Goal: Task Accomplishment & Management: Complete application form

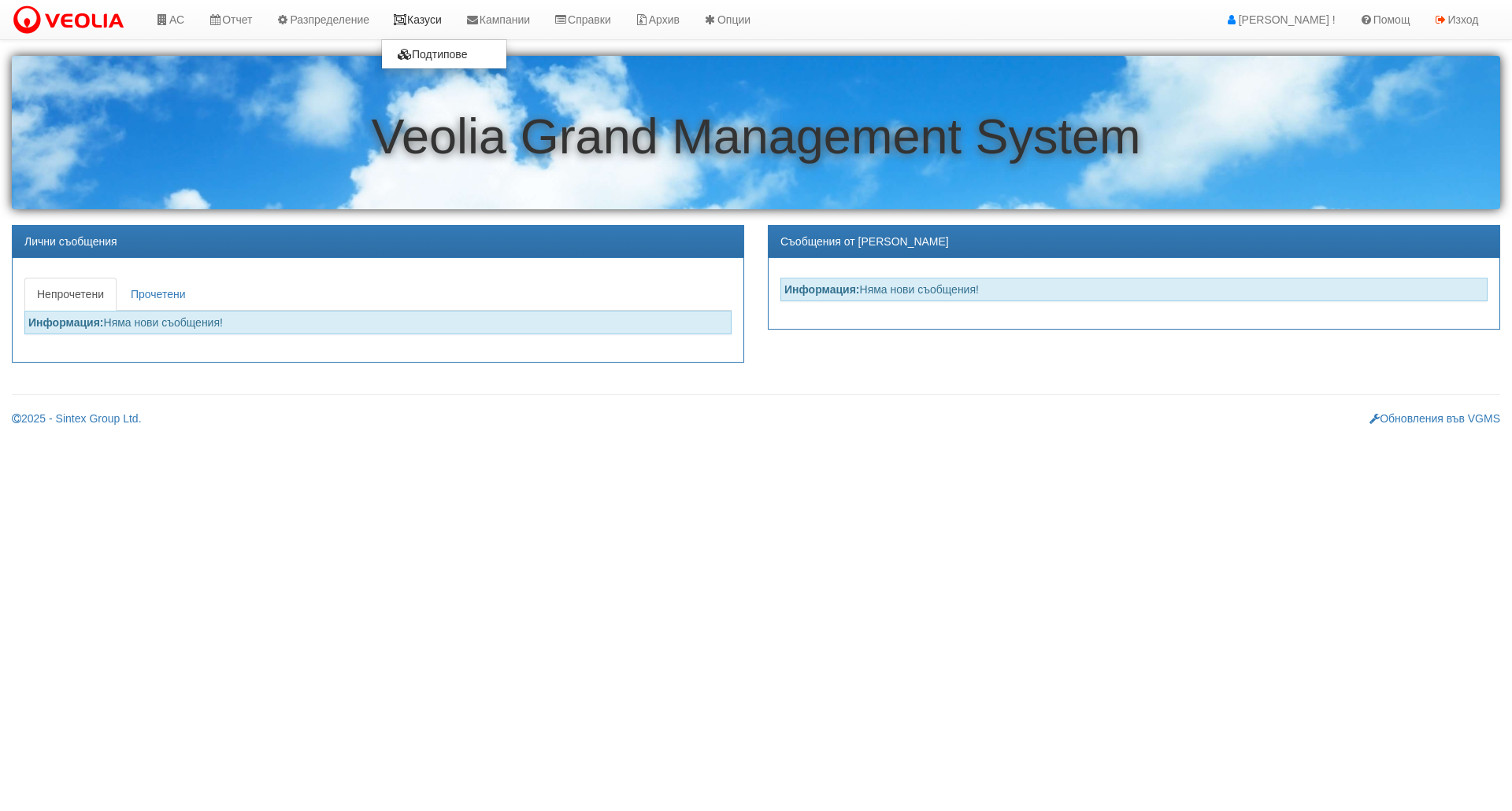
click at [454, 25] on link "Казуси" at bounding box center [417, 19] width 73 height 39
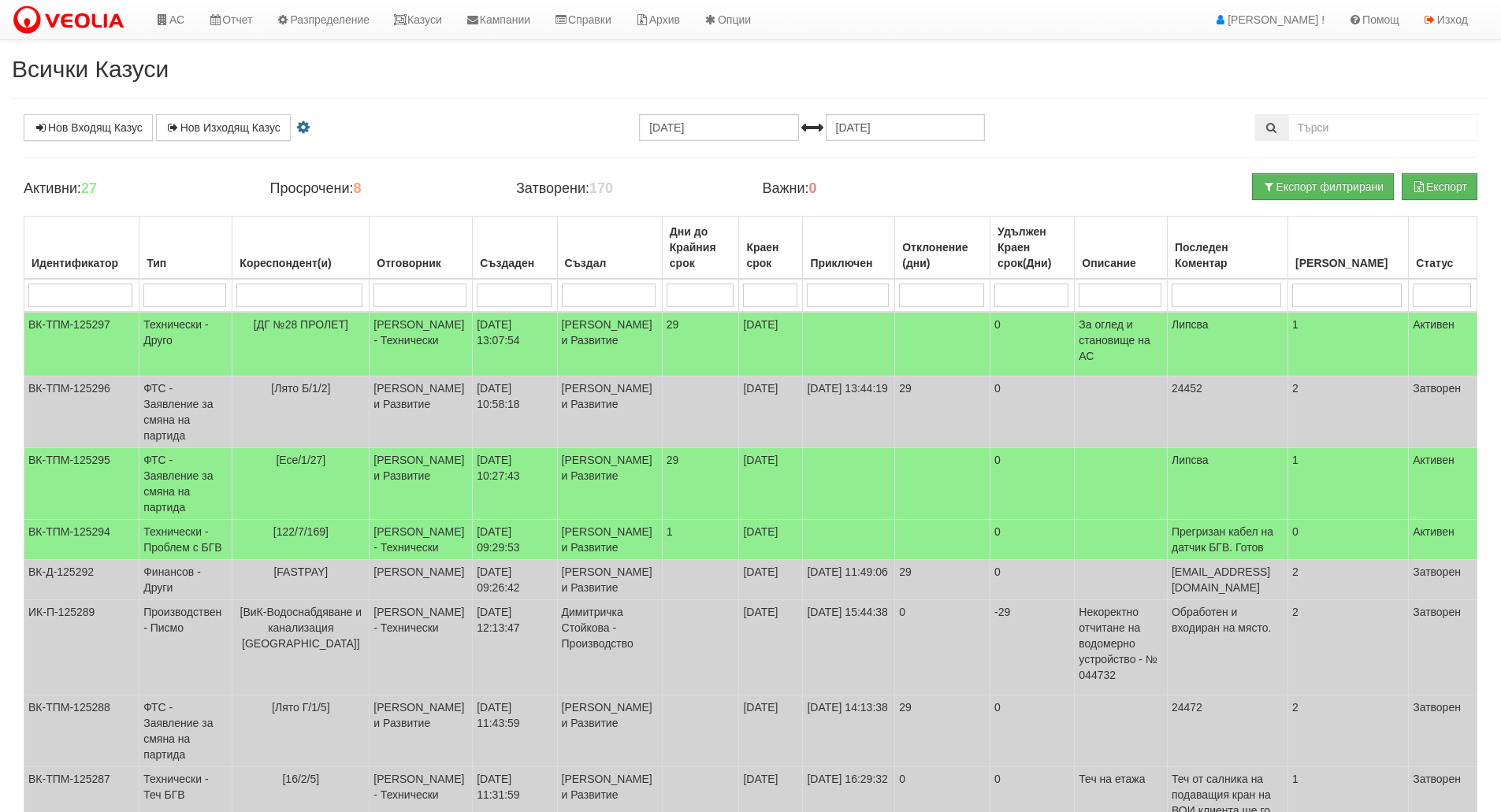
click at [190, 289] on input "search" at bounding box center [184, 295] width 83 height 23
type input "тех"
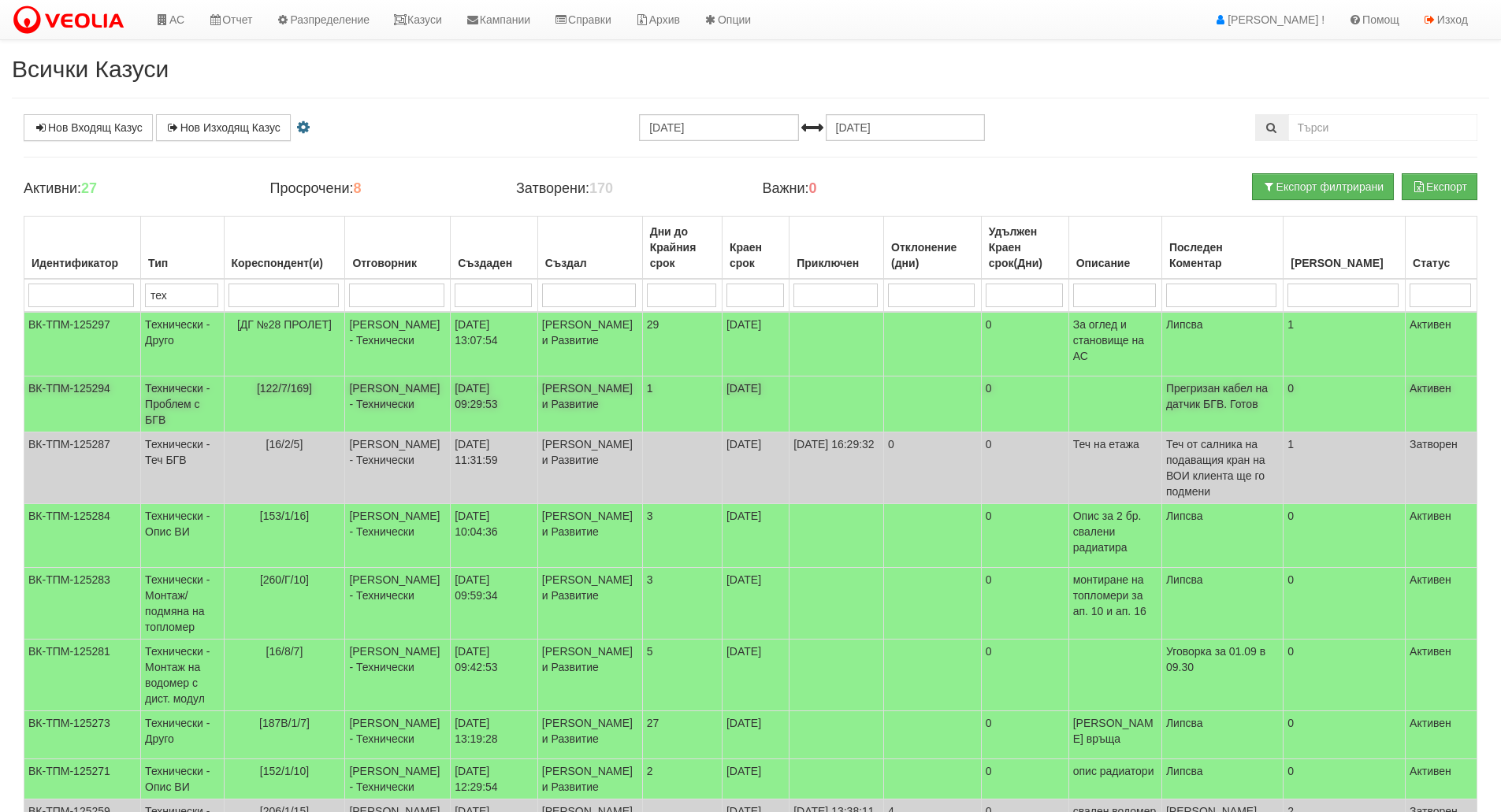
type input "тех"
click at [336, 396] on td "[122/7/169]" at bounding box center [284, 404] width 121 height 56
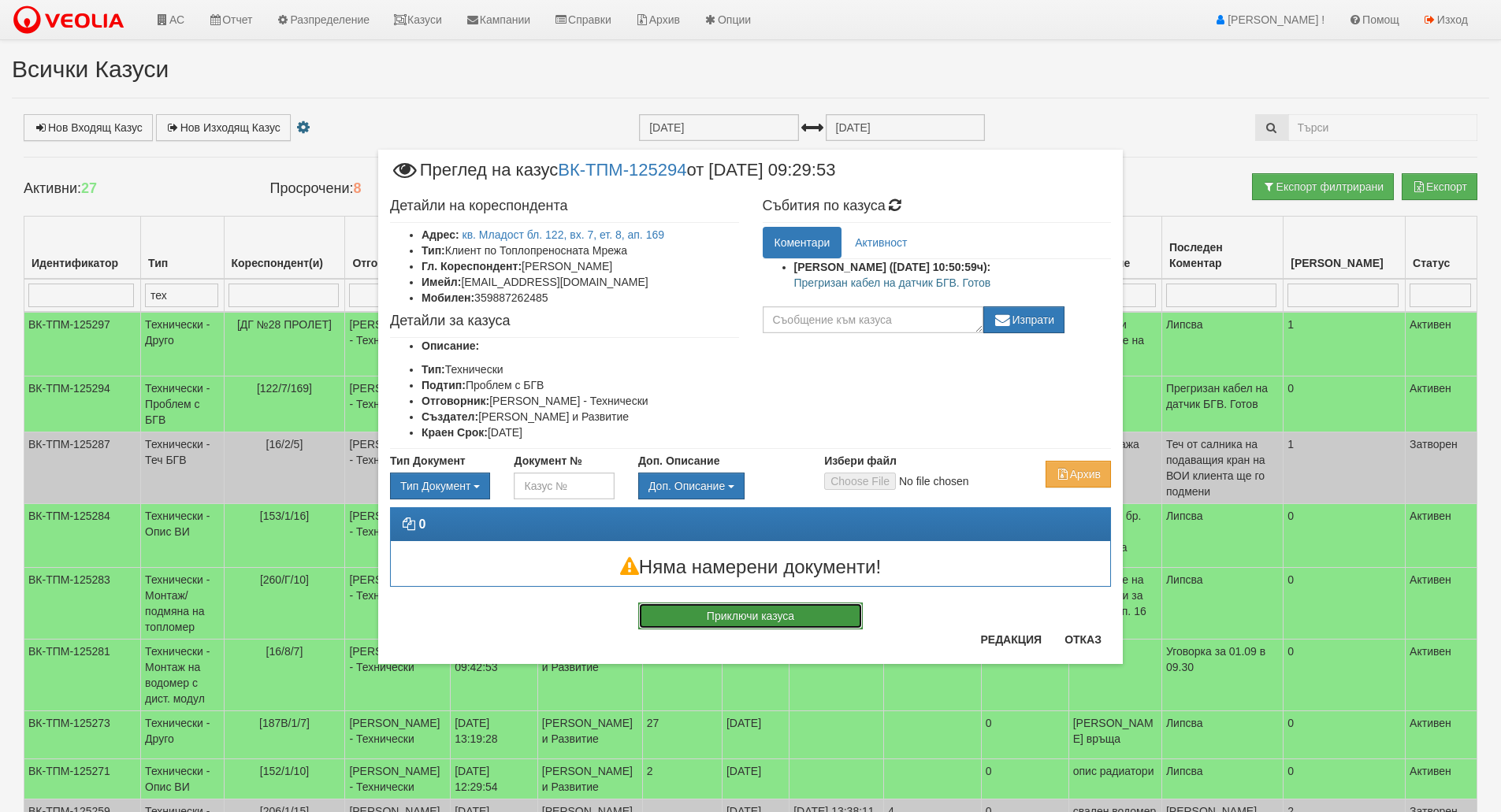
click at [790, 611] on button "Приключи казуса" at bounding box center [750, 616] width 225 height 27
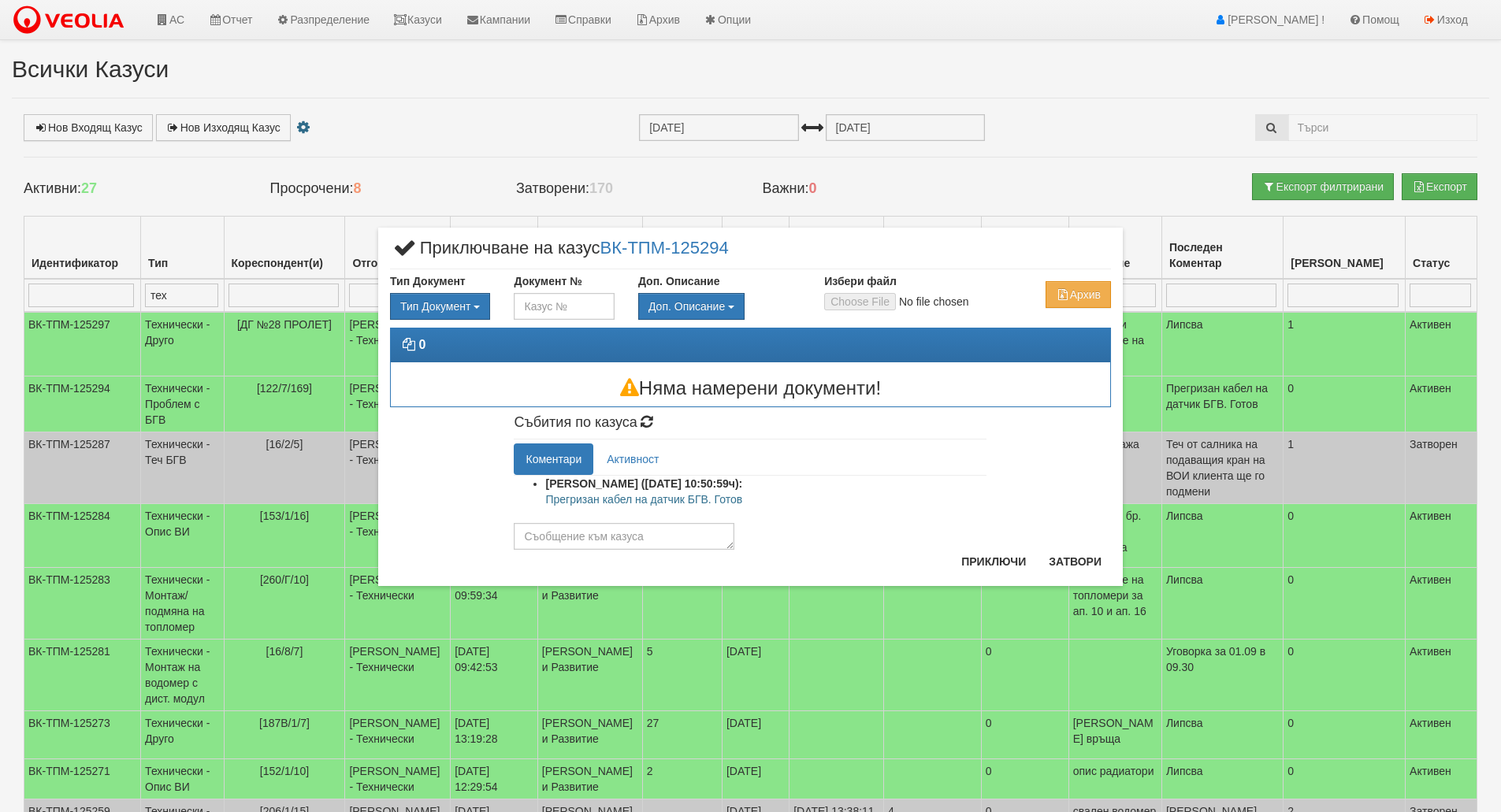
drag, startPoint x: 788, startPoint y: 514, endPoint x: 573, endPoint y: 507, distance: 215.1
click at [589, 495] on div "Петър Добрев (29/08/2025г. 10:50:59ч): Прегризан кабел на датчик БГВ. Готов Изп…" at bounding box center [750, 512] width 473 height 74
click at [540, 502] on ul "Петър Добрев (29/08/2025г. 10:50:59ч): Прегризан кабел на датчик БГВ. Готов" at bounding box center [750, 495] width 473 height 39
drag, startPoint x: 544, startPoint y: 502, endPoint x: 743, endPoint y: 512, distance: 199.3
click at [743, 512] on ul "Петър Добрев (29/08/2025г. 10:50:59ч): Прегризан кабел на датчик БГВ. Готов" at bounding box center [750, 495] width 473 height 39
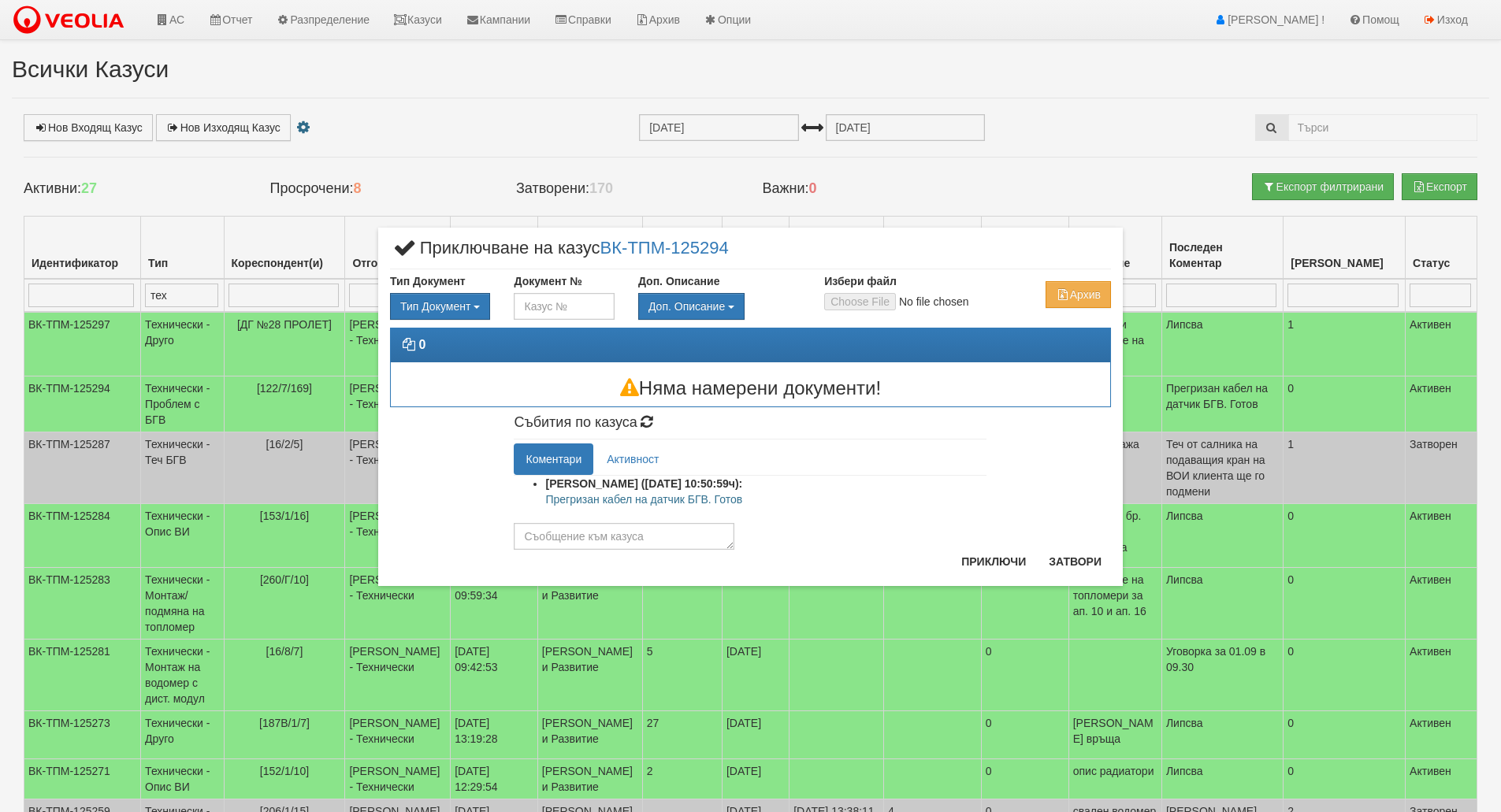
copy p "Прегризан кабел на датчик БГВ. Готов"
click at [661, 542] on textarea at bounding box center [624, 537] width 220 height 27
paste textarea "Прегризан кабел на датчик БГВ. Готов"
type textarea "Прегризан кабел на датчик БГВ. Готов"
click at [963, 566] on button "Приключи" at bounding box center [993, 562] width 83 height 25
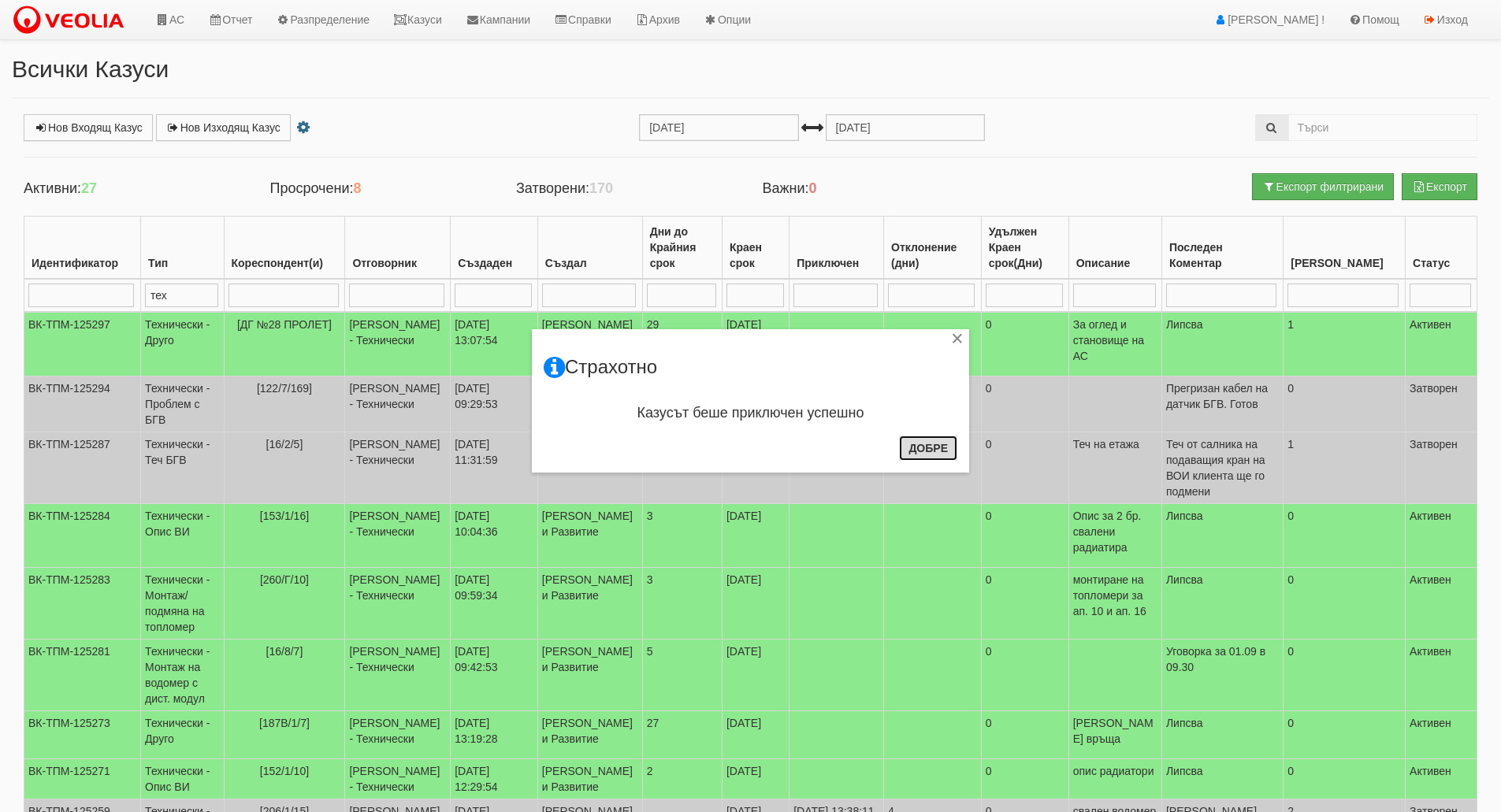
click at [946, 453] on button "Добре" at bounding box center [928, 448] width 58 height 25
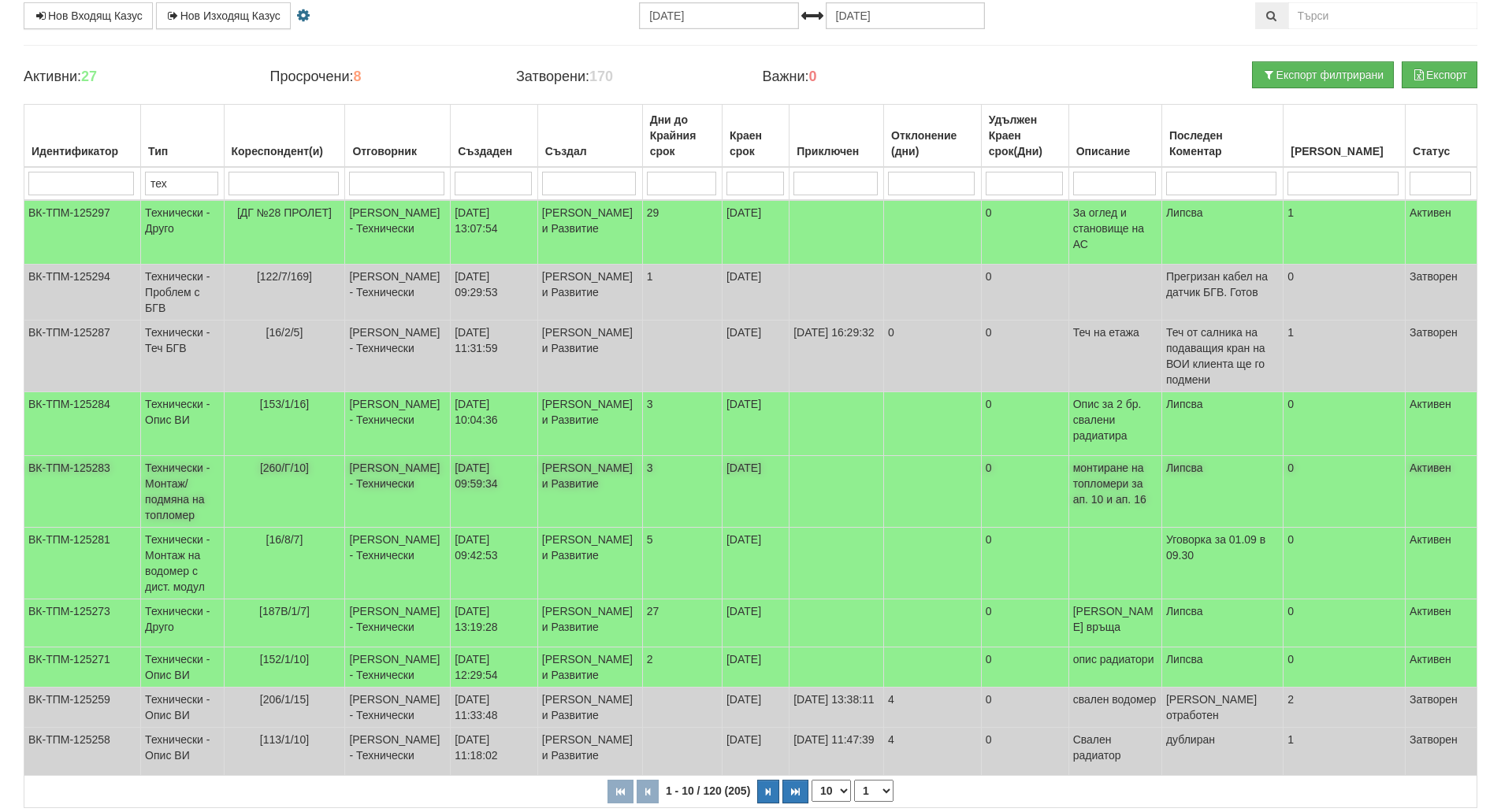
scroll to position [223, 0]
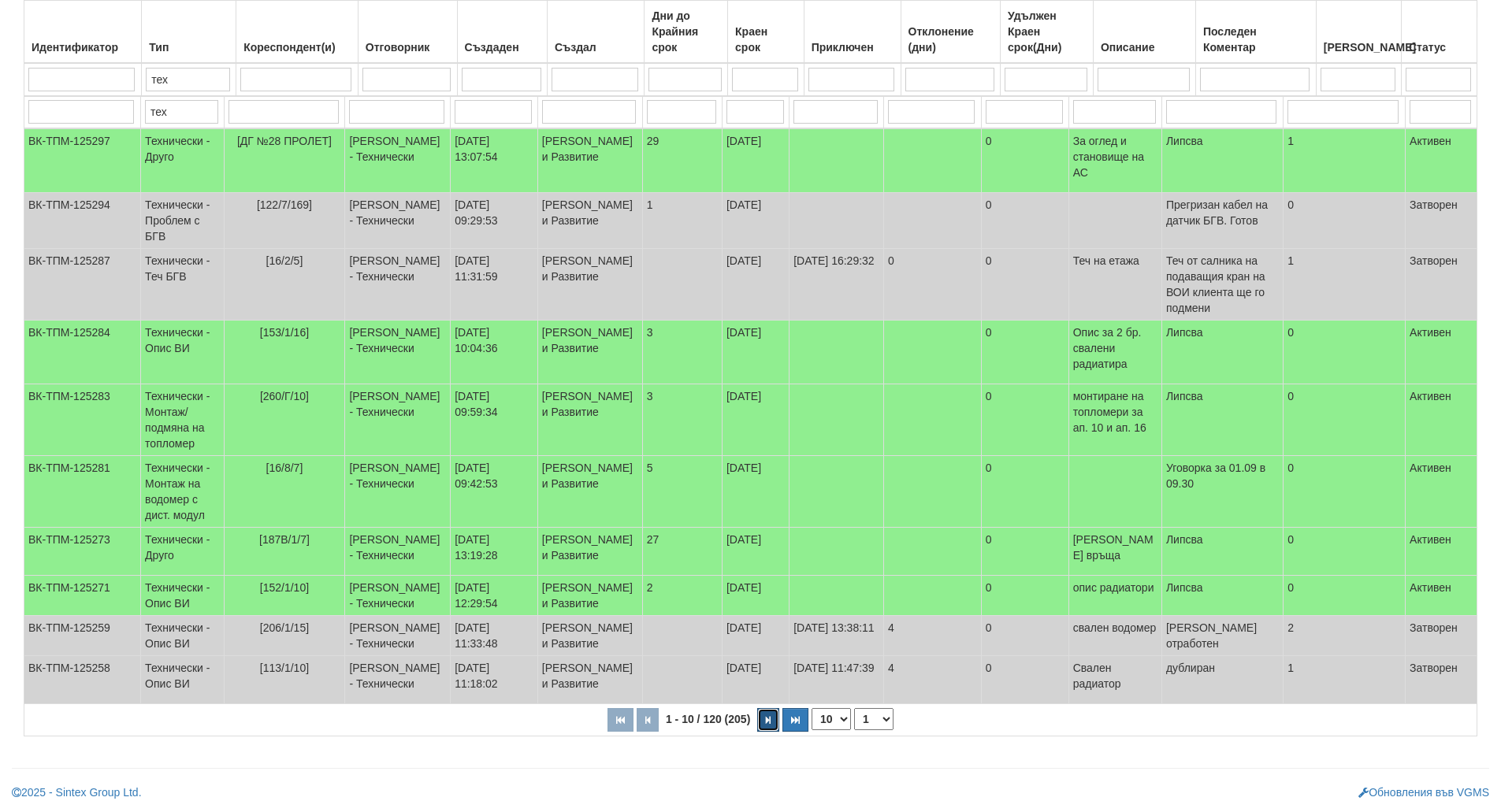
click at [770, 711] on button "button" at bounding box center [768, 720] width 22 height 23
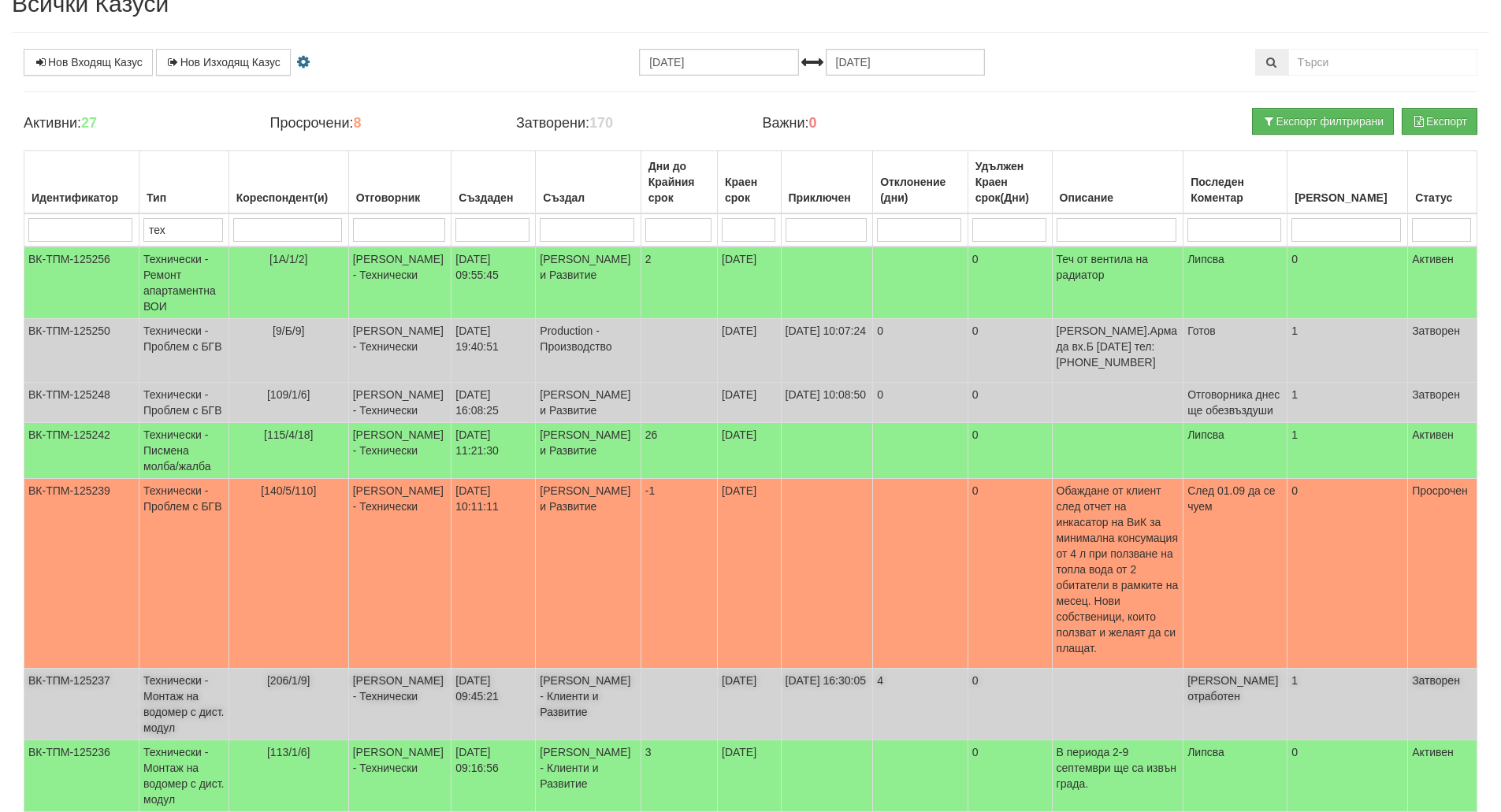
scroll to position [373, 0]
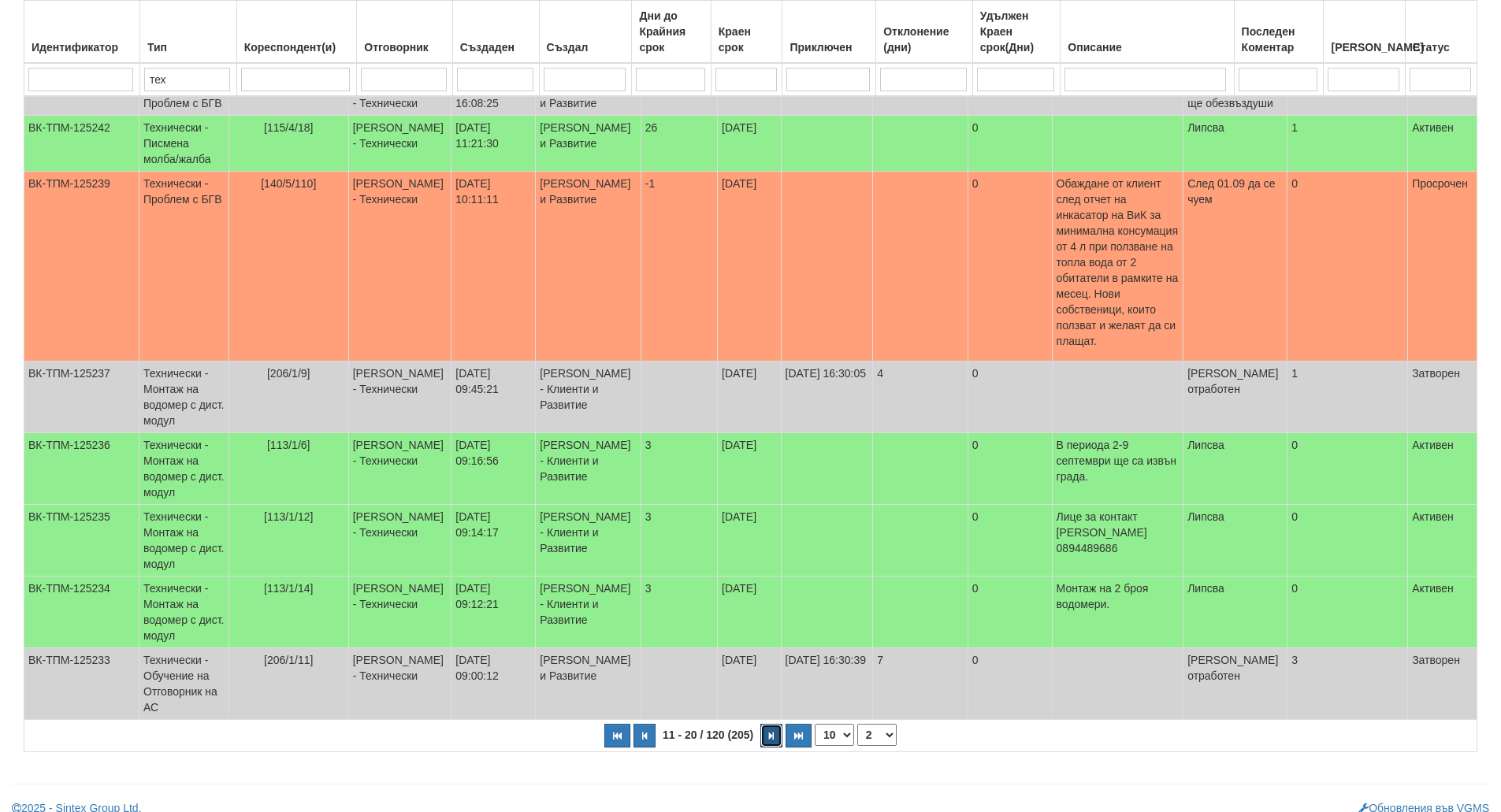
click at [773, 729] on button "button" at bounding box center [771, 736] width 22 height 23
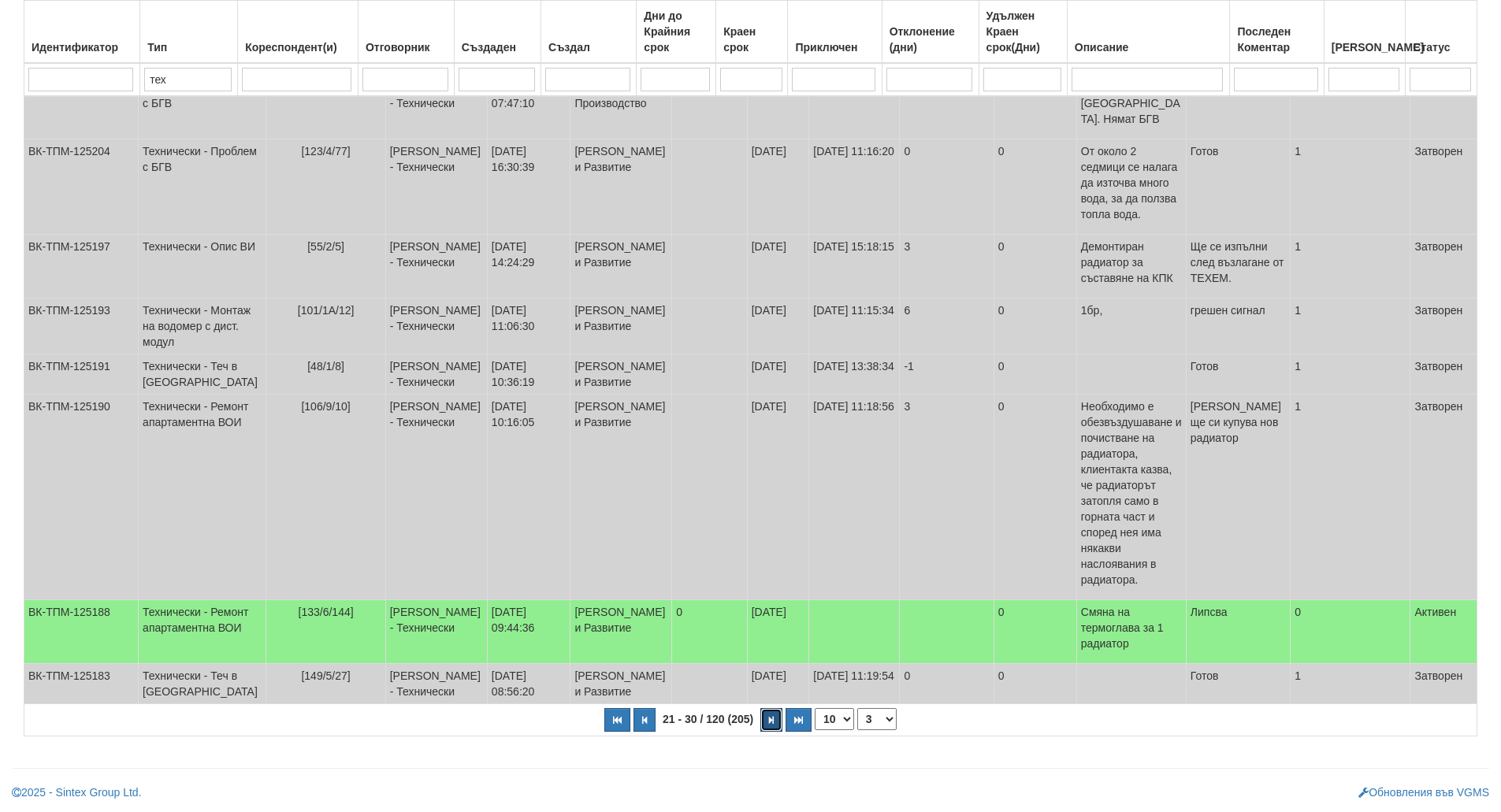
scroll to position [0, 0]
click at [773, 725] on icon "button" at bounding box center [771, 720] width 5 height 8
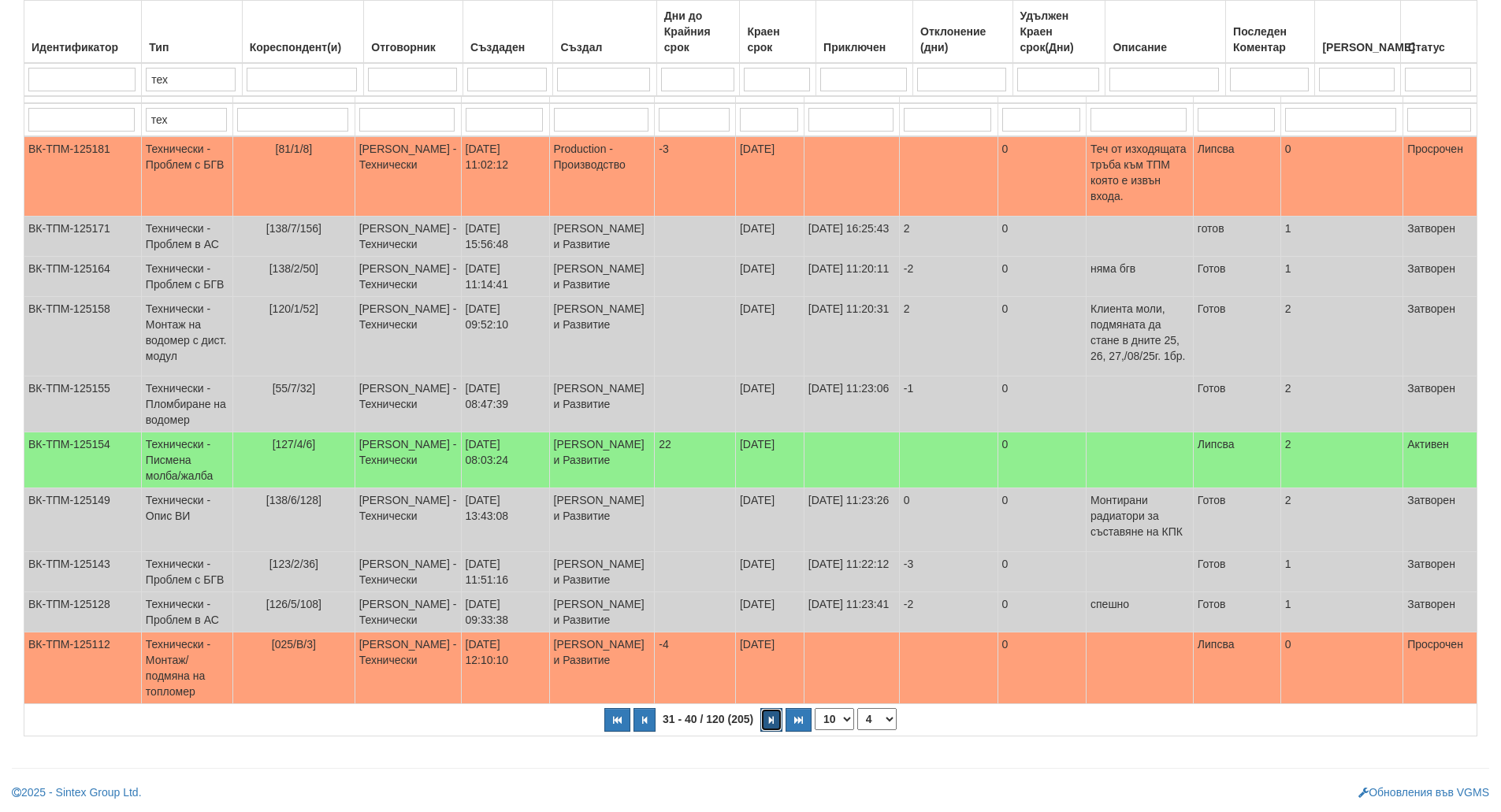
click at [773, 725] on icon "button" at bounding box center [771, 720] width 5 height 8
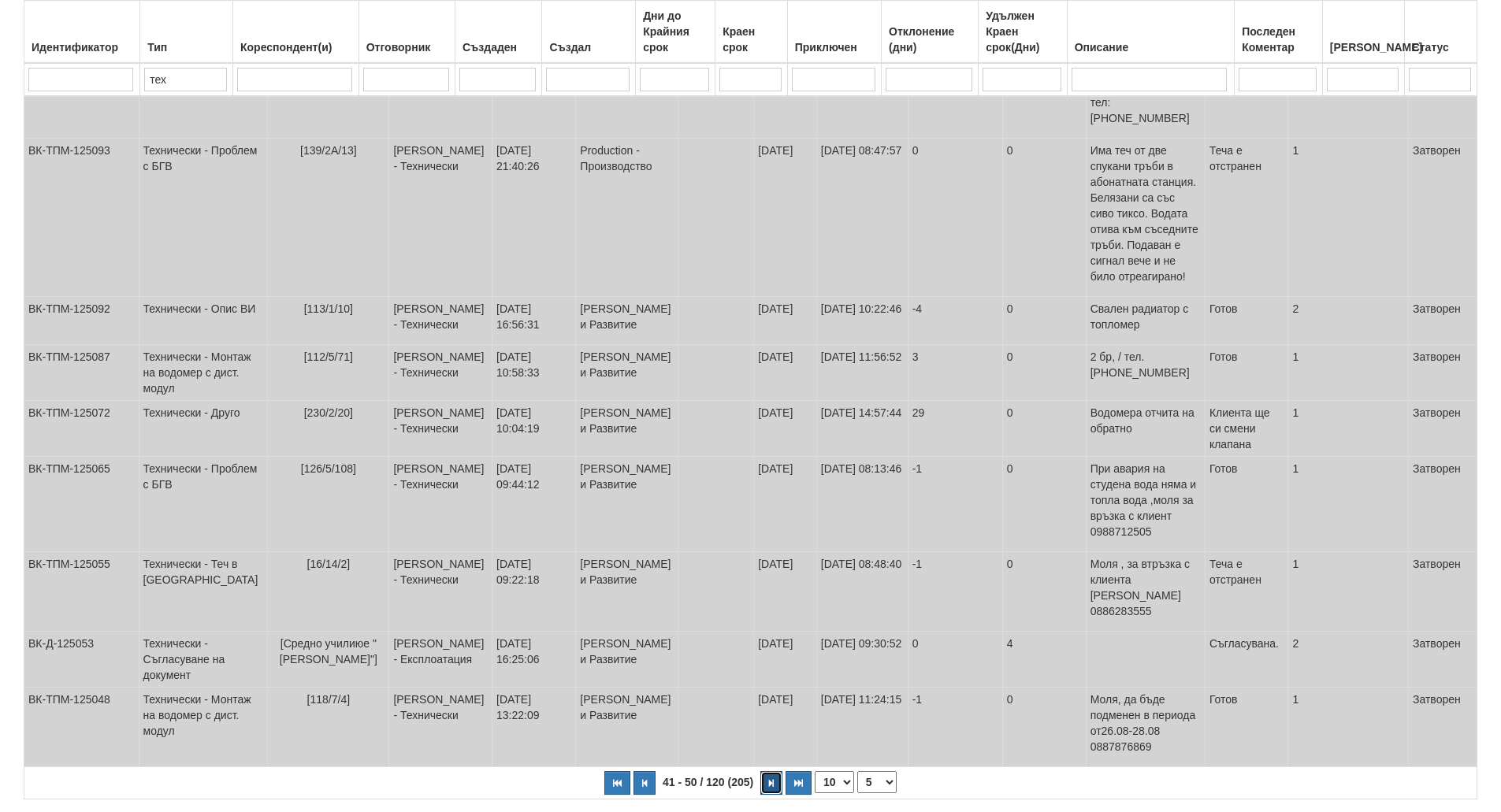
click at [773, 779] on icon "button" at bounding box center [771, 784] width 5 height 8
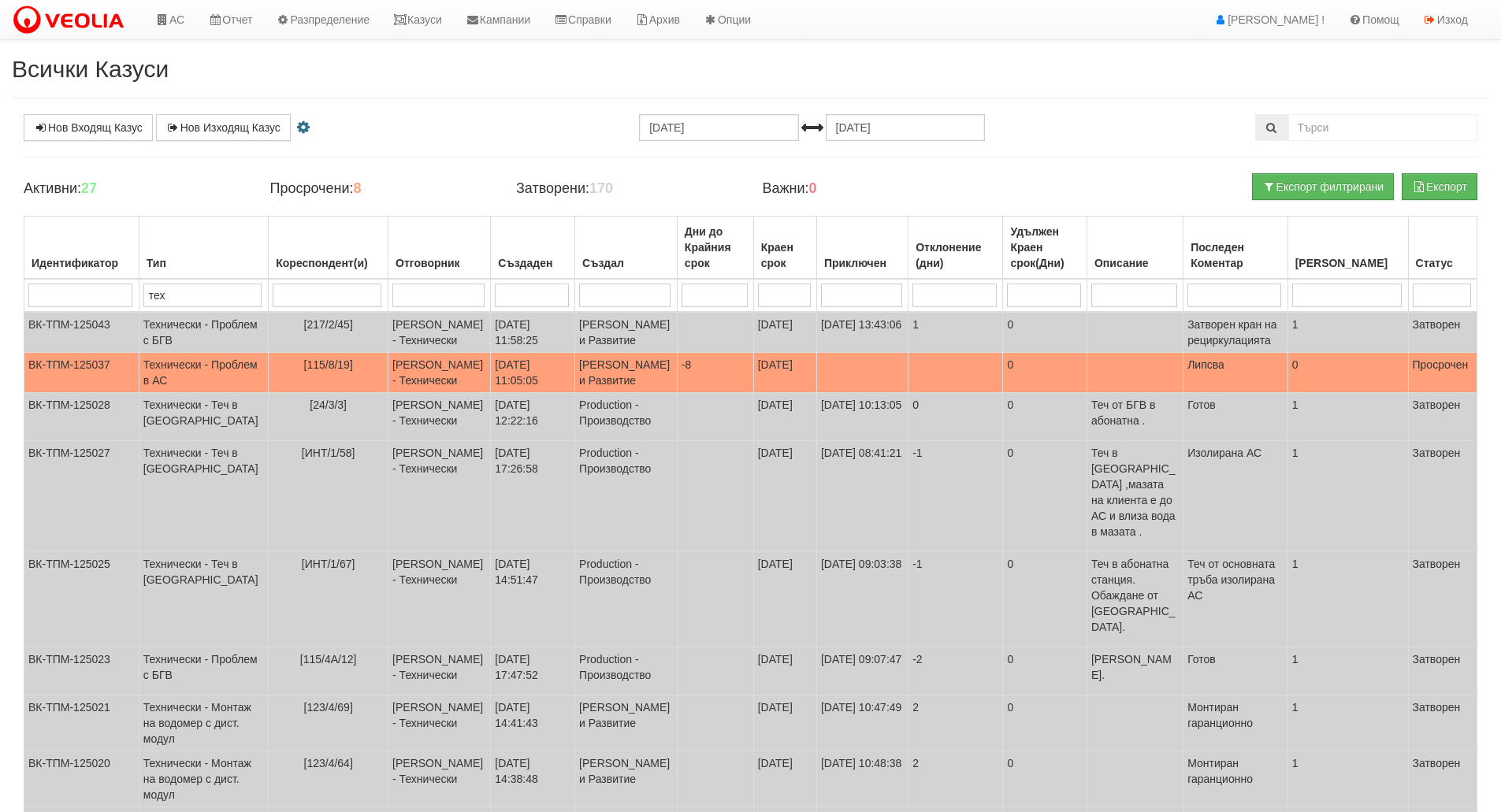
scroll to position [239, 0]
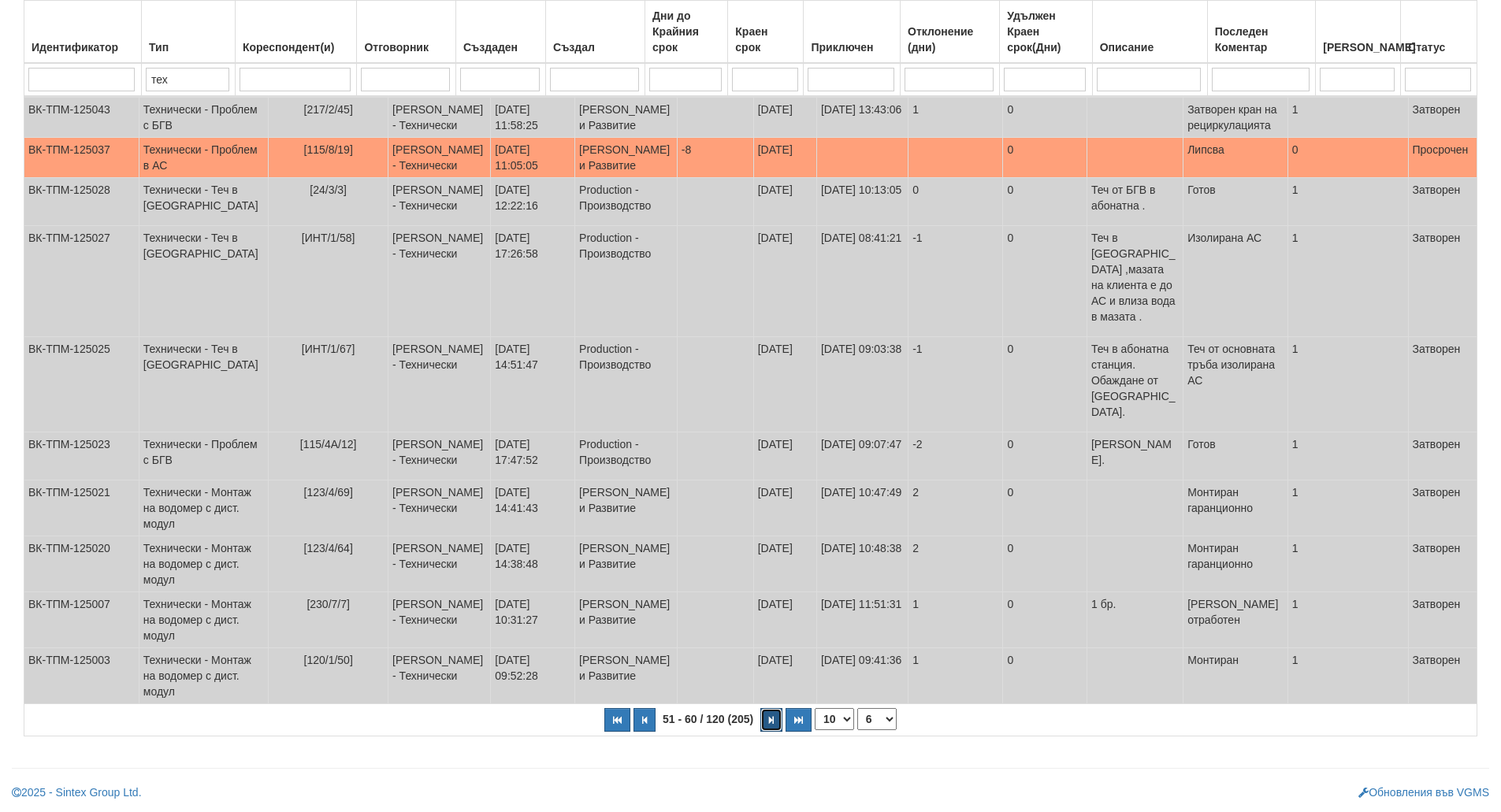
click at [773, 725] on icon "button" at bounding box center [771, 720] width 5 height 8
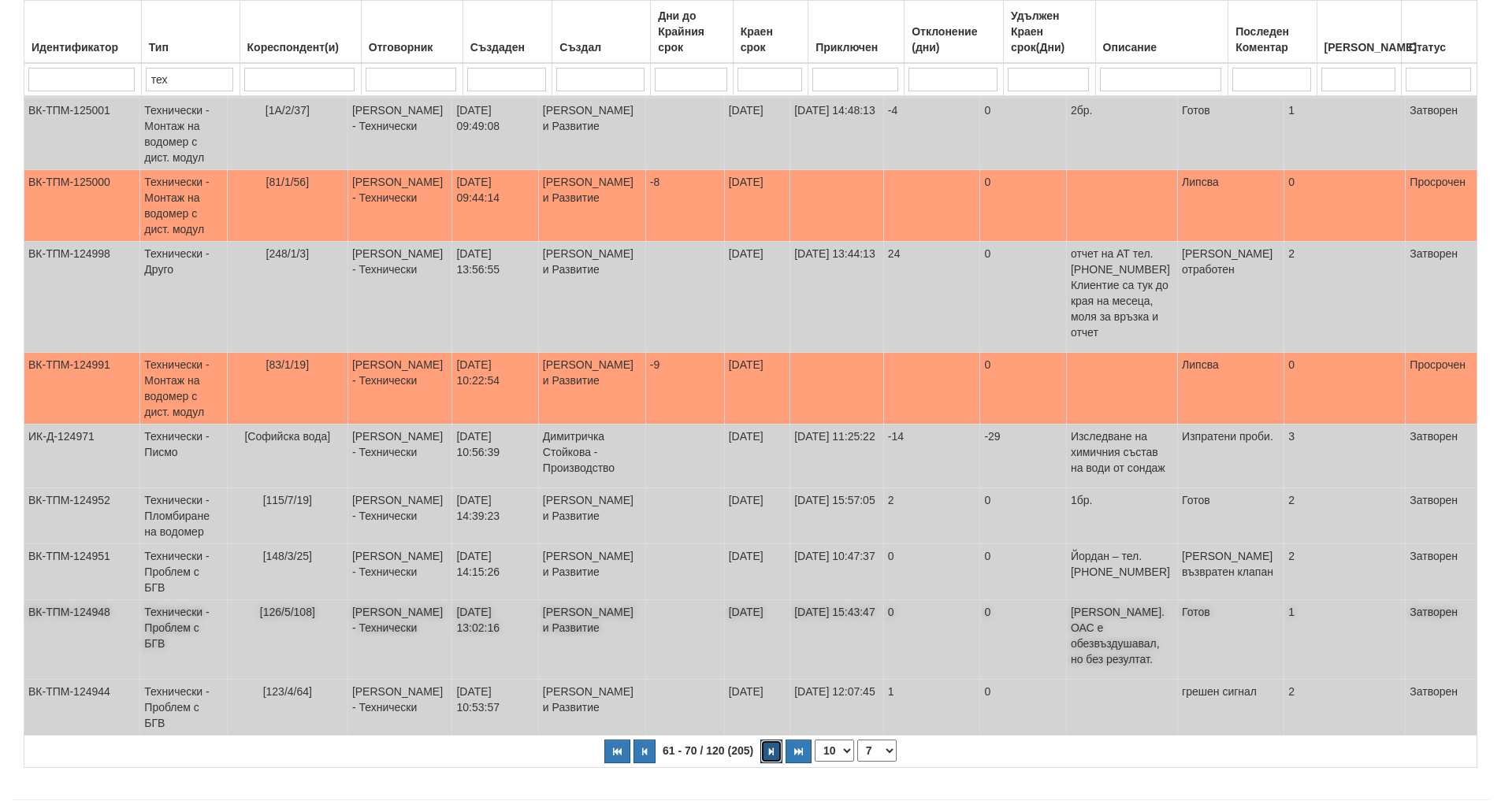
click at [773, 748] on icon "button" at bounding box center [771, 752] width 5 height 8
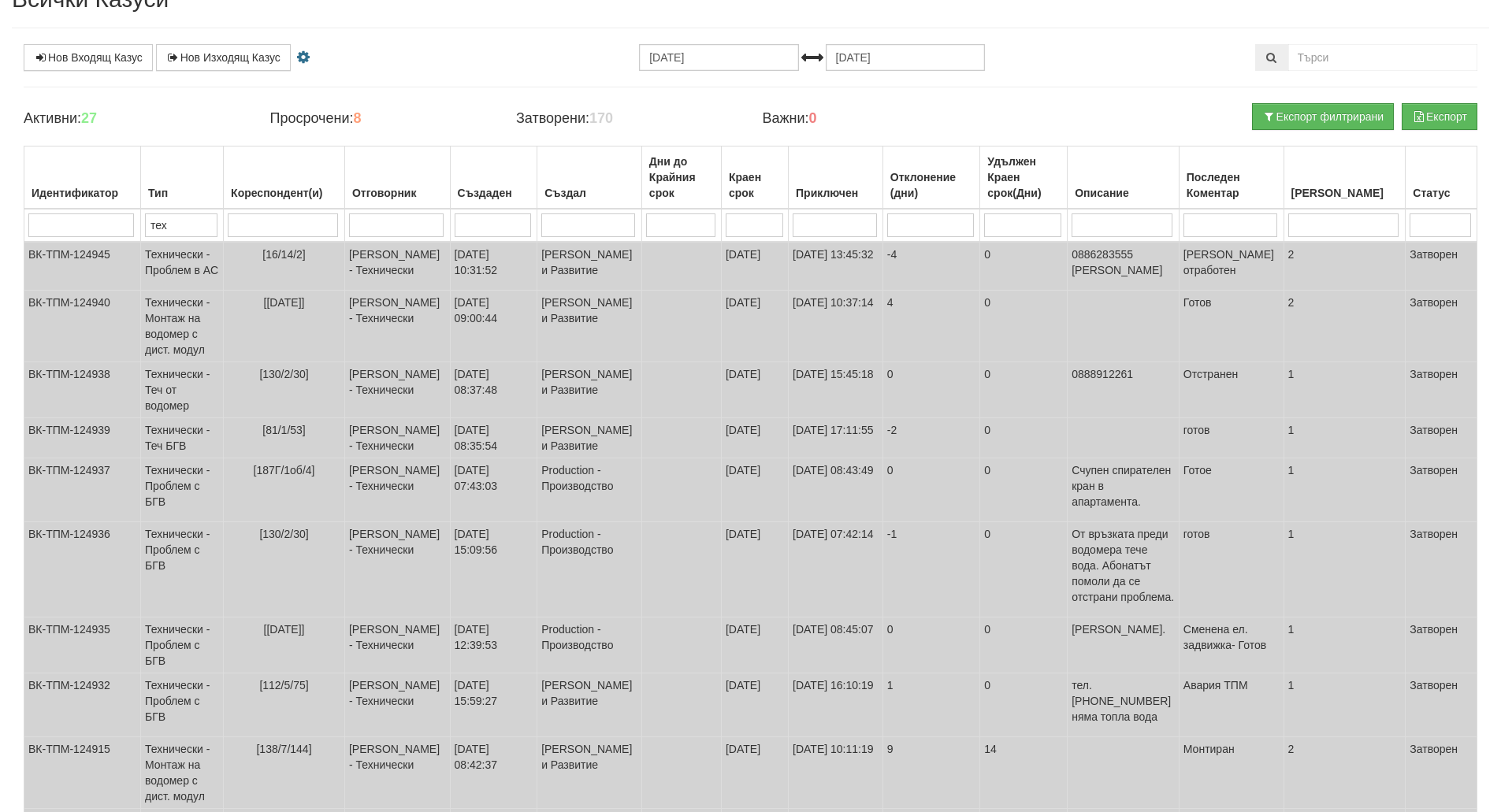
scroll to position [0, 0]
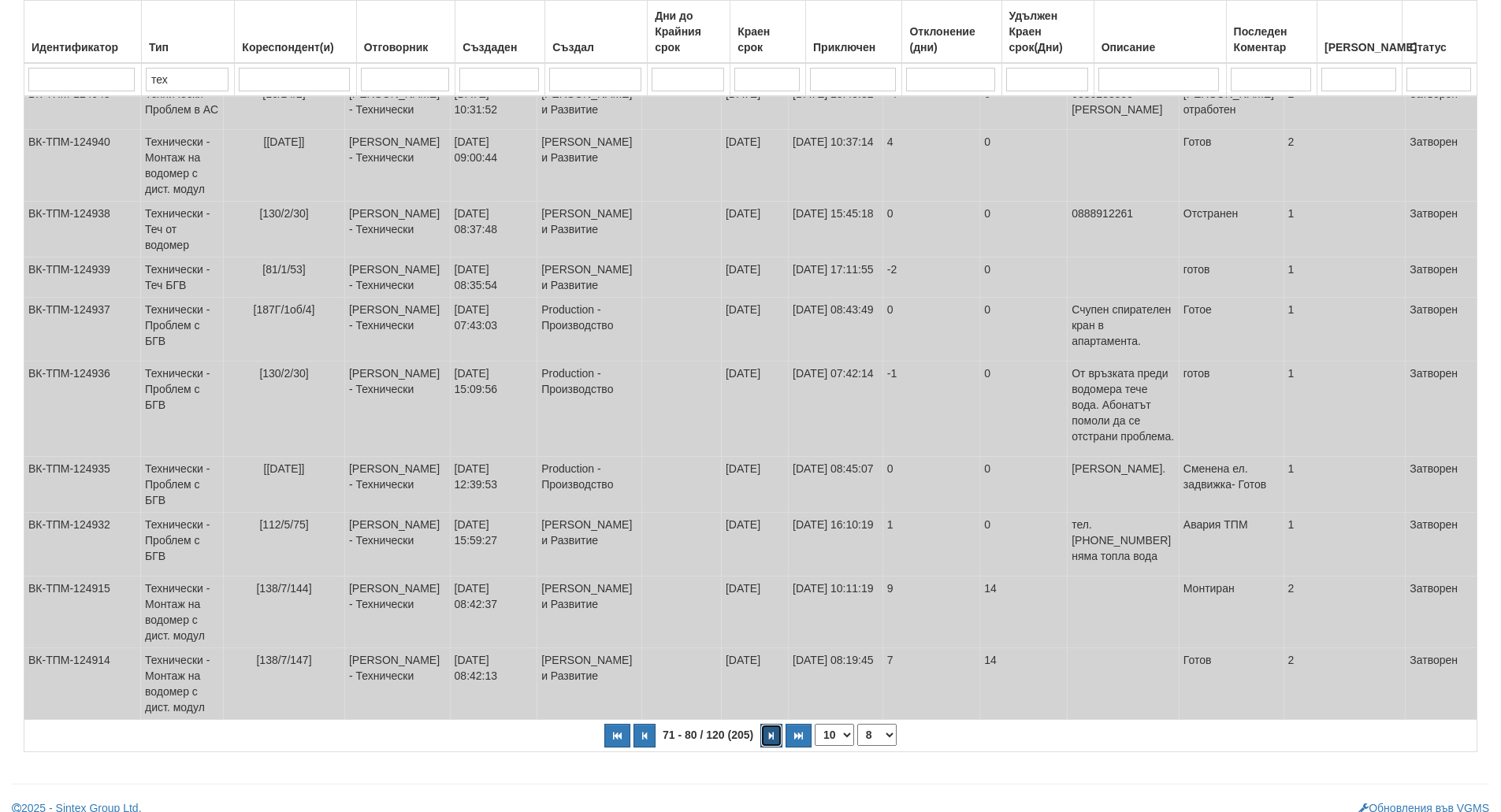
click at [773, 732] on icon "button" at bounding box center [771, 736] width 5 height 8
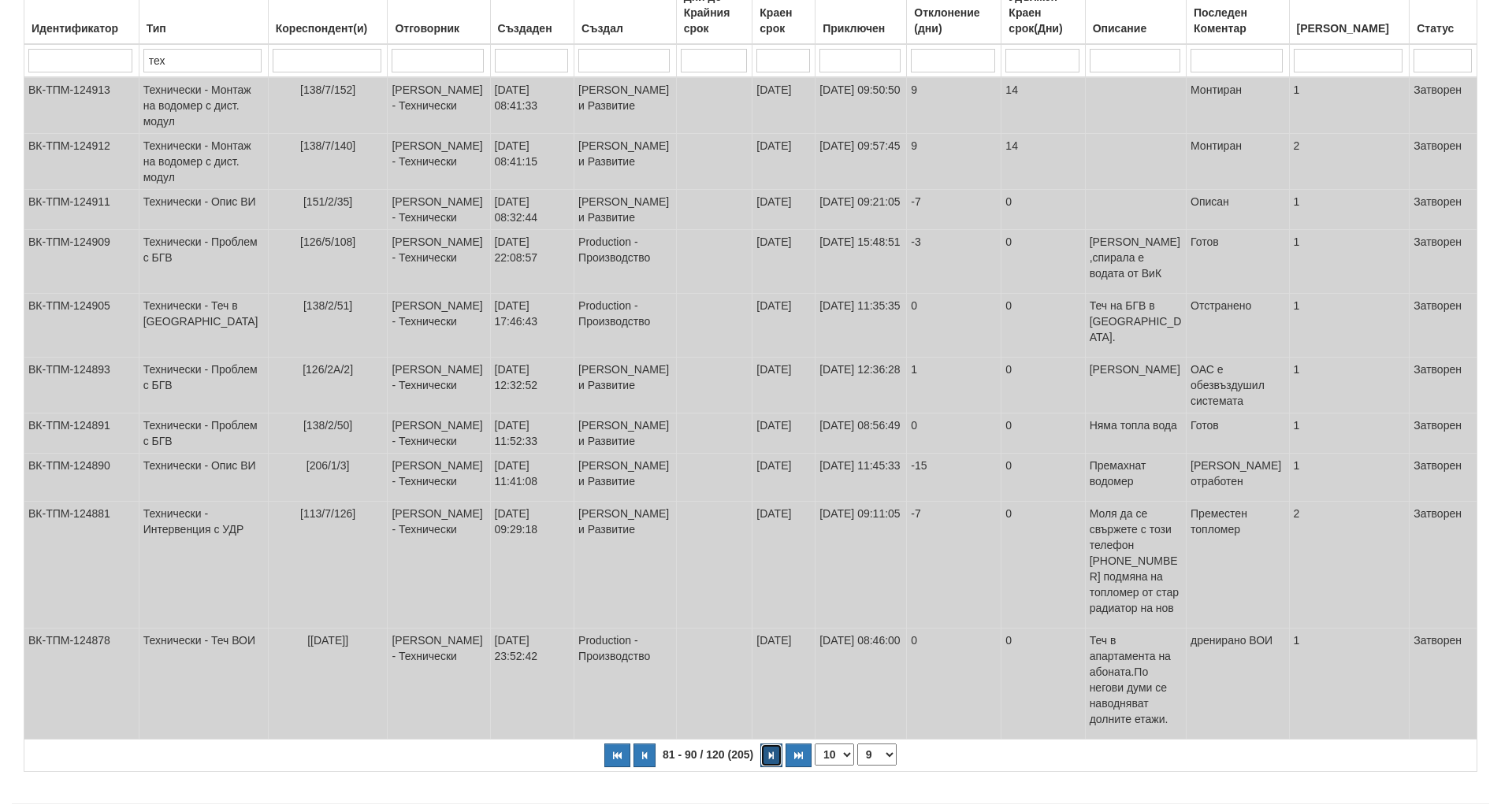
scroll to position [239, 0]
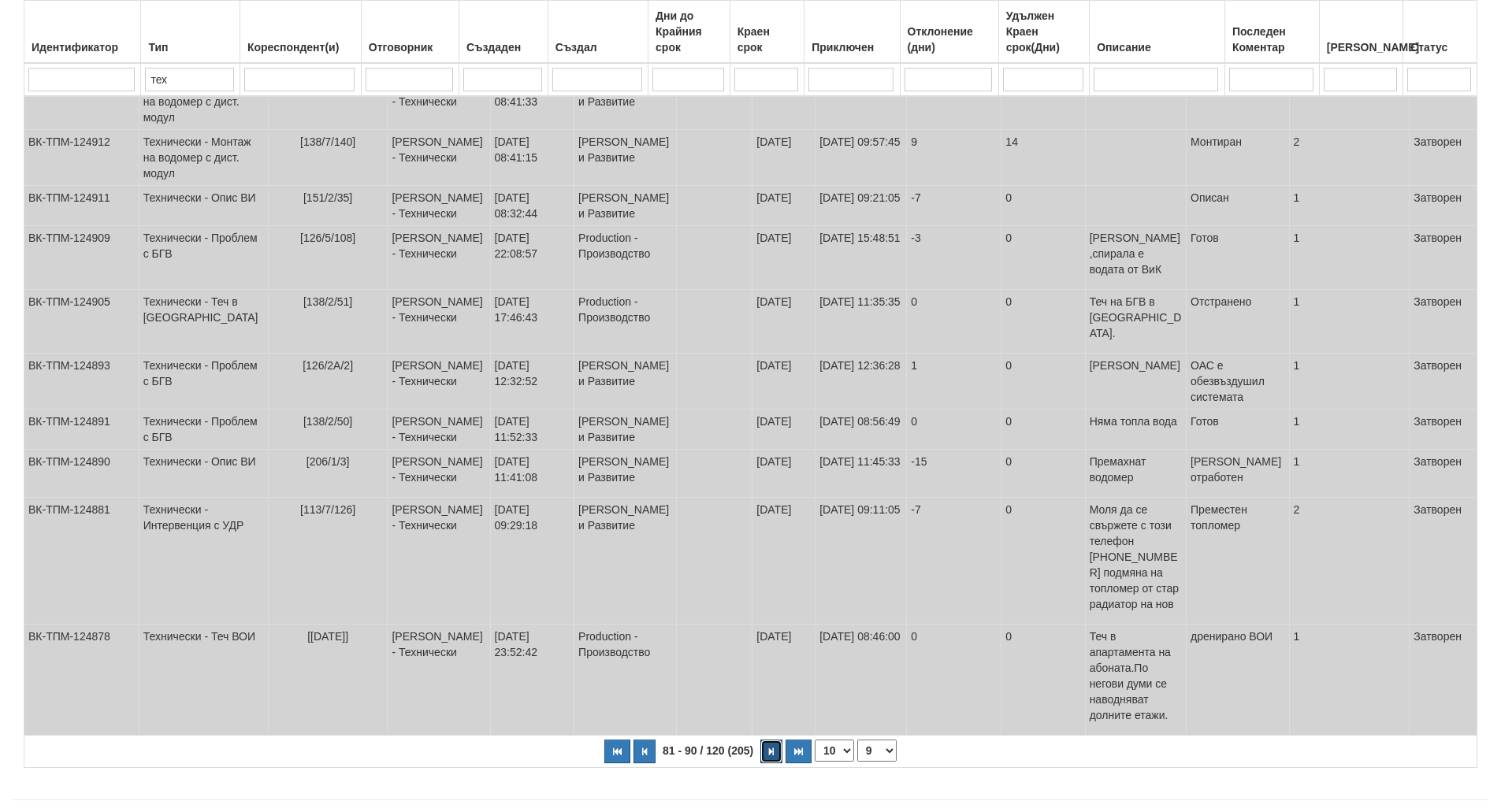
click at [773, 748] on icon "button" at bounding box center [771, 752] width 5 height 8
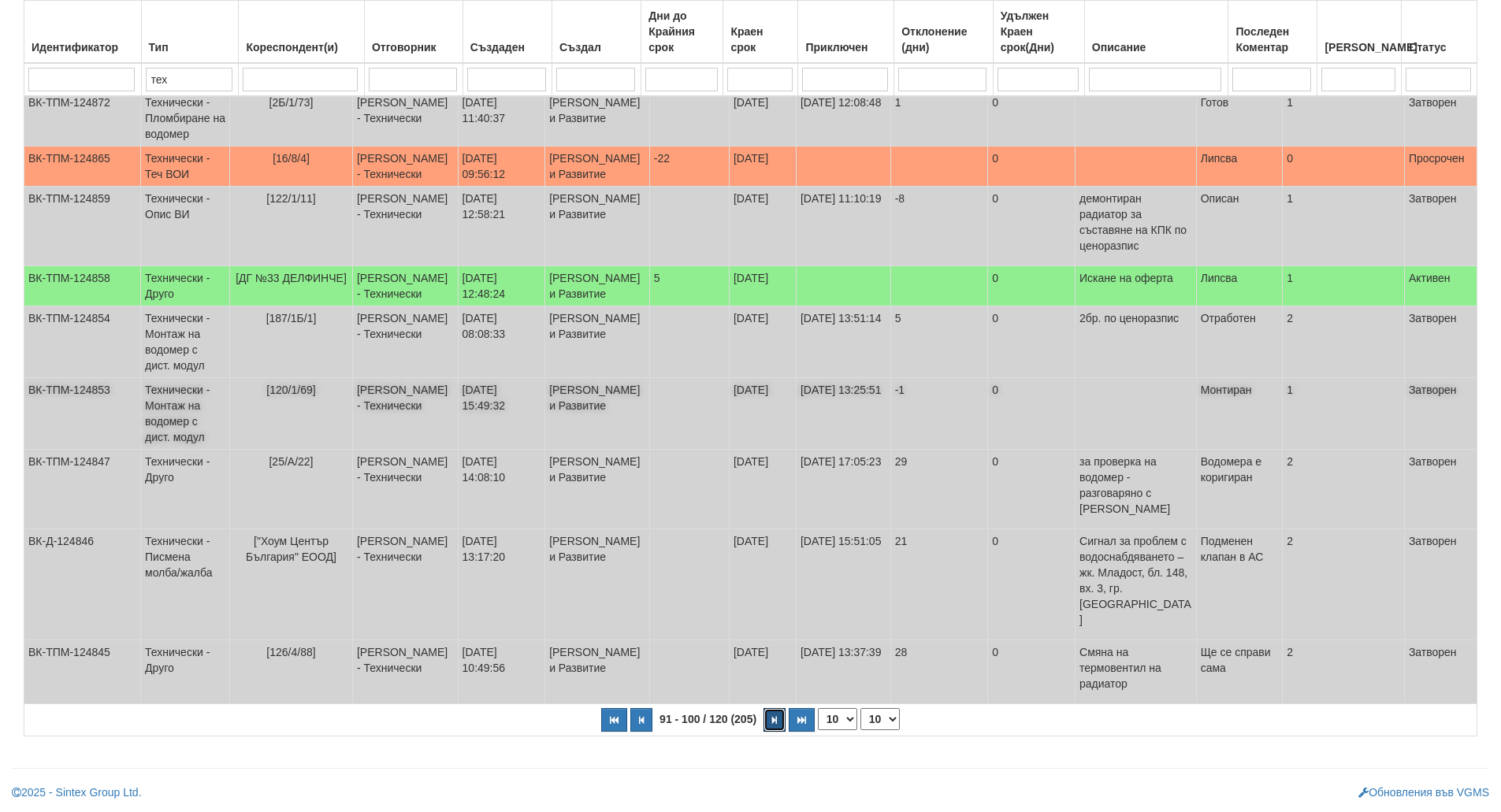
click at [773, 719] on icon "button" at bounding box center [775, 720] width 5 height 8
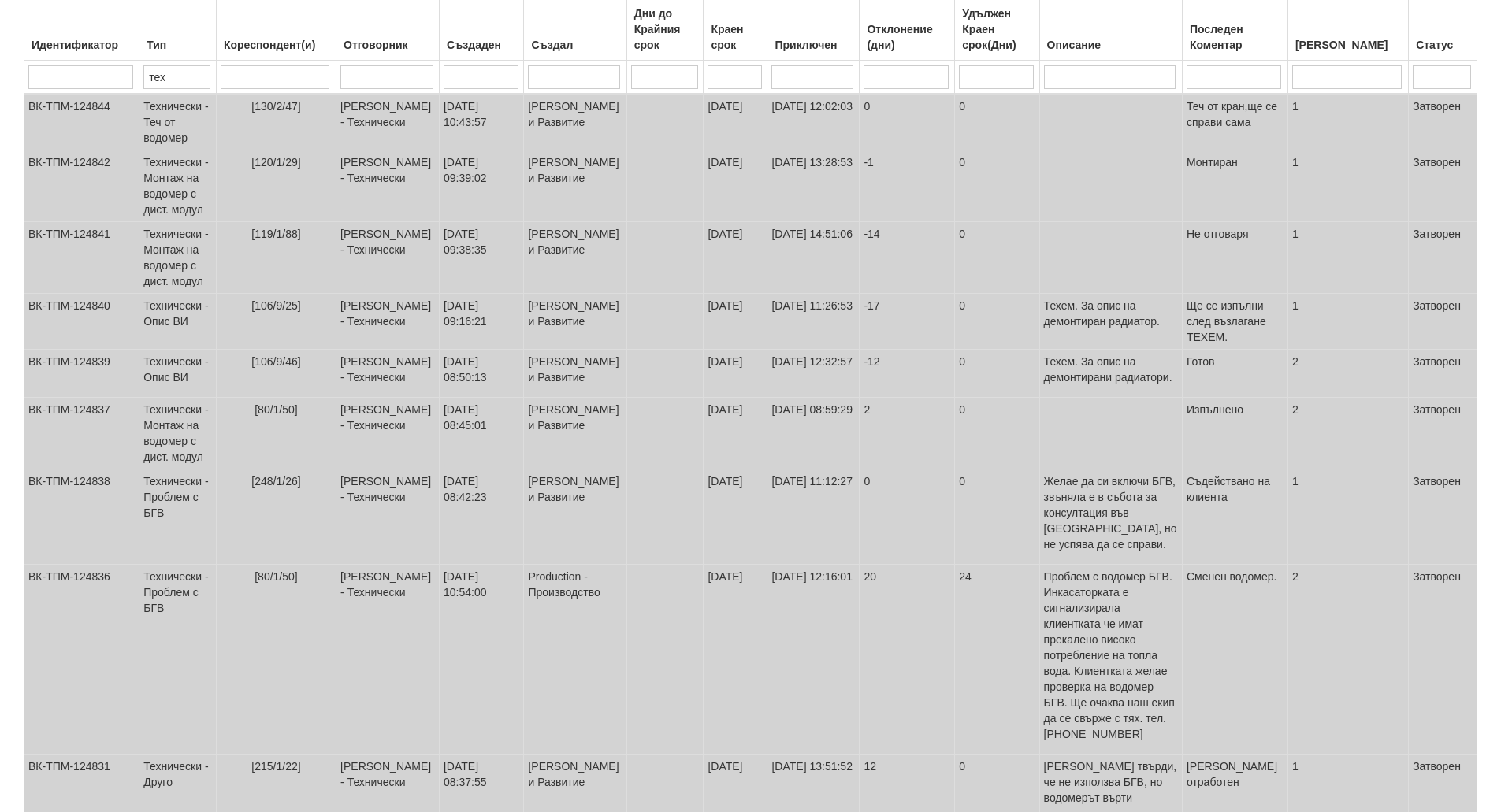
scroll to position [0, 0]
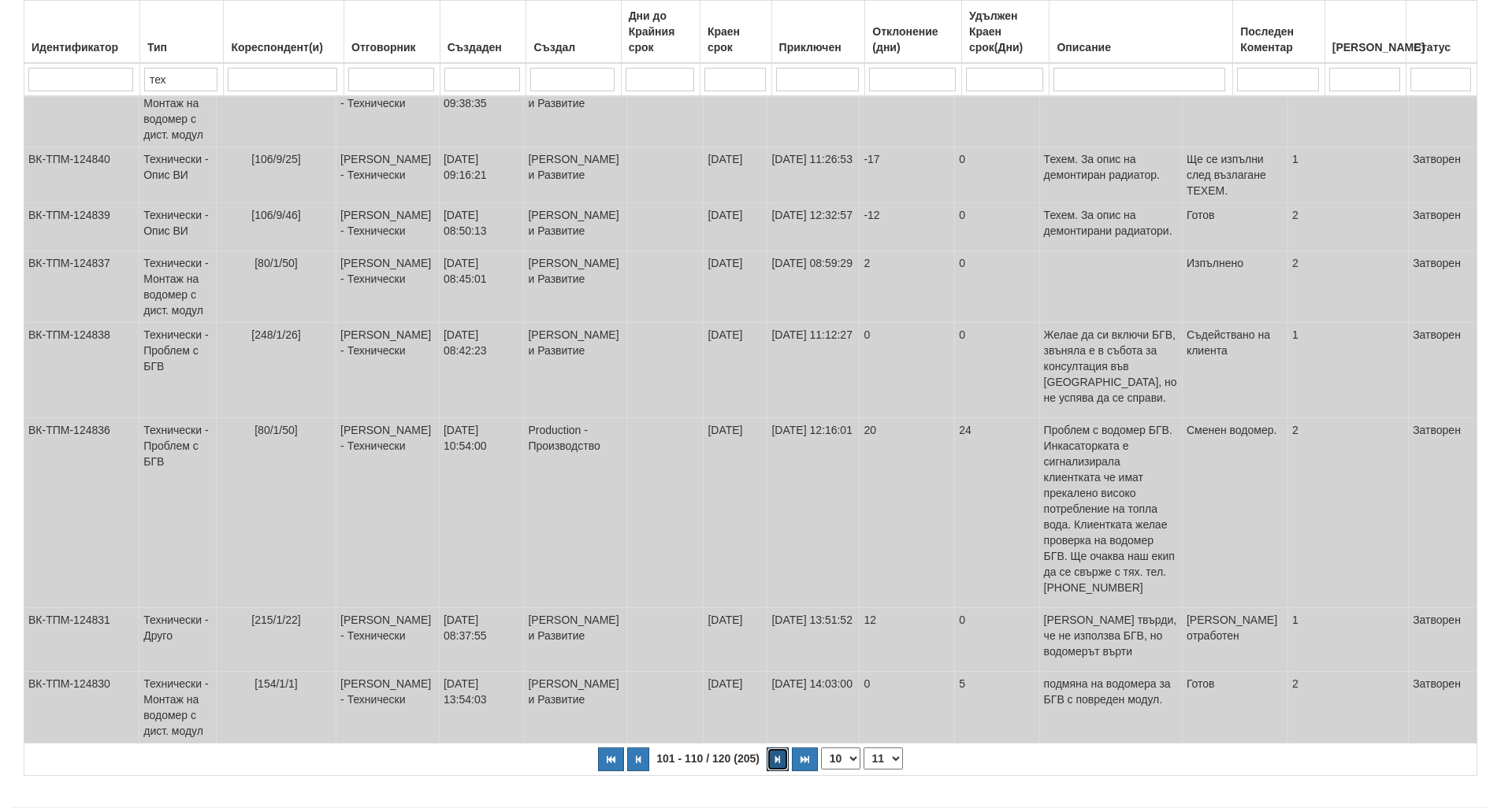
click at [773, 748] on button "button" at bounding box center [778, 759] width 22 height 23
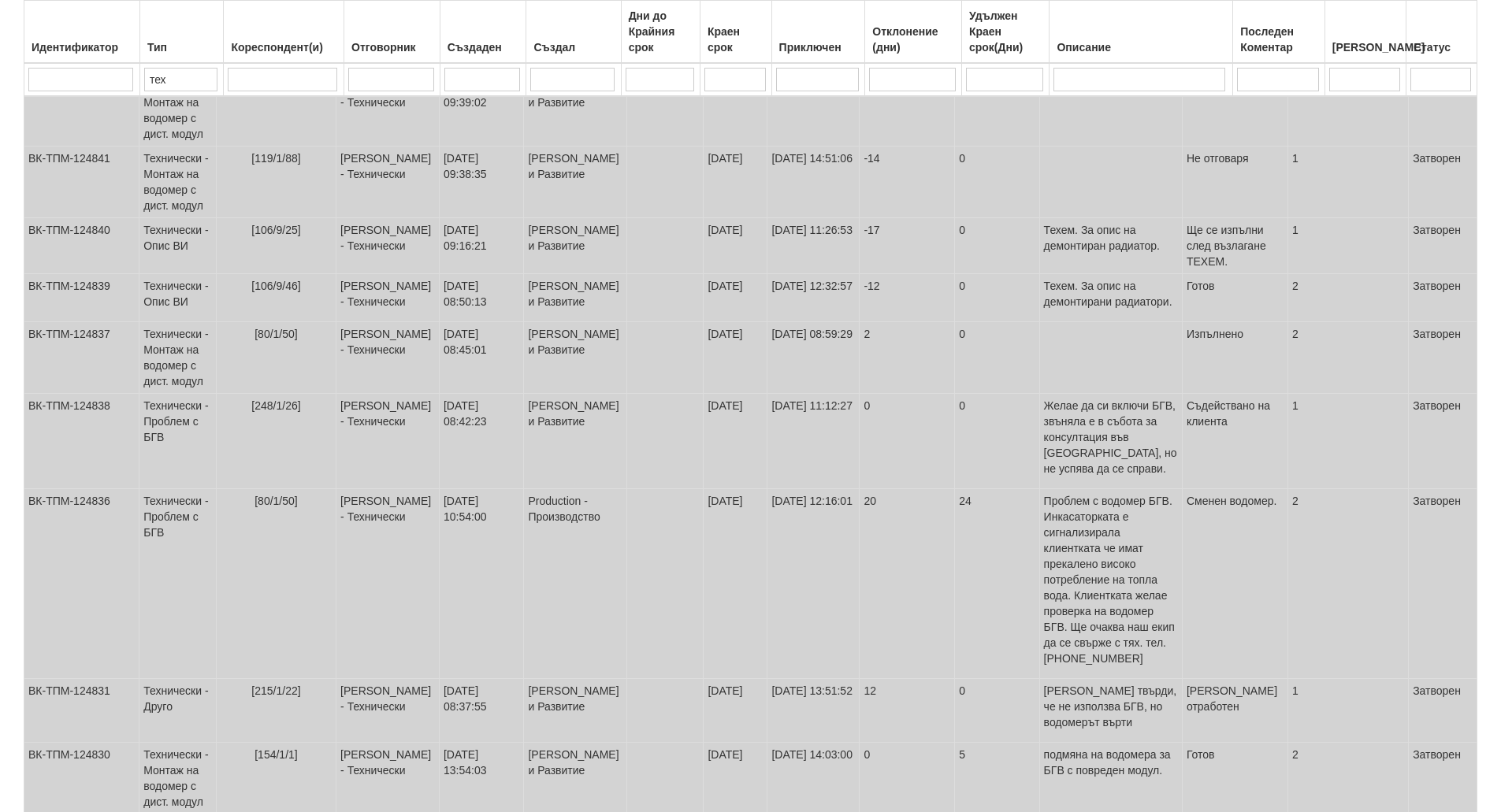
select select "12"
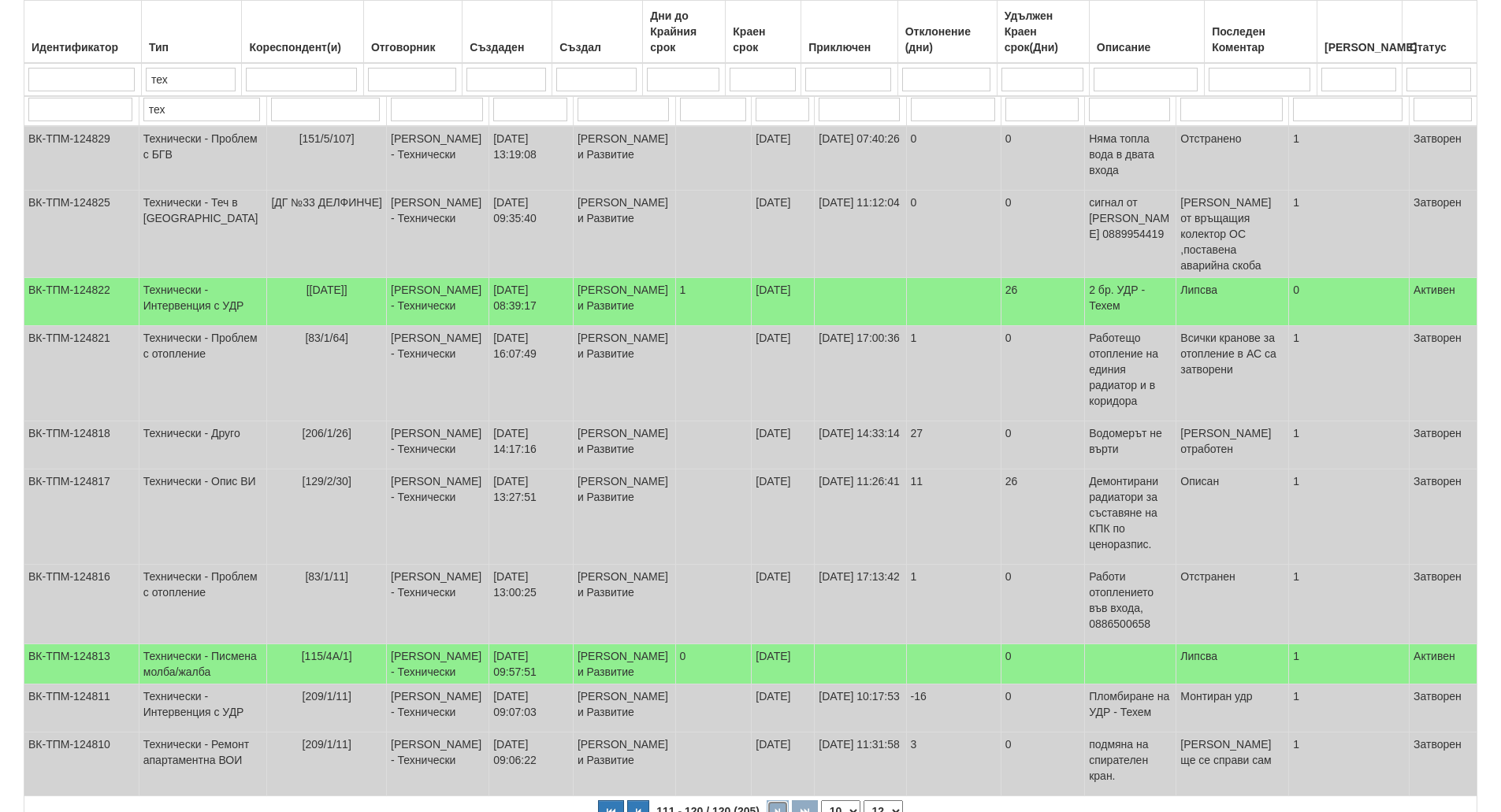
scroll to position [294, 0]
